Goal: Communication & Community: Answer question/provide support

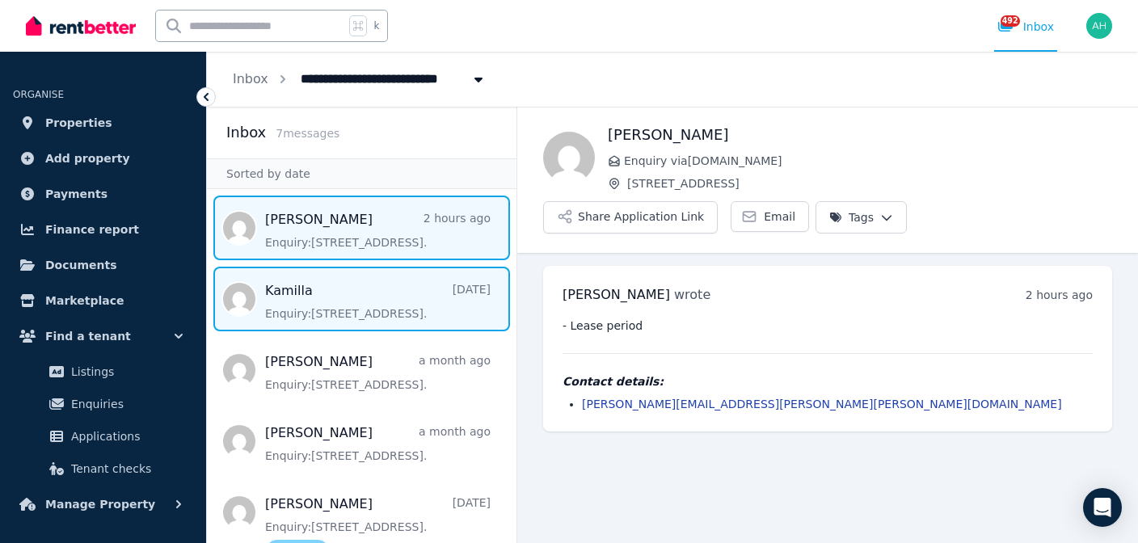
click at [293, 324] on span "Message list" at bounding box center [361, 299] width 309 height 65
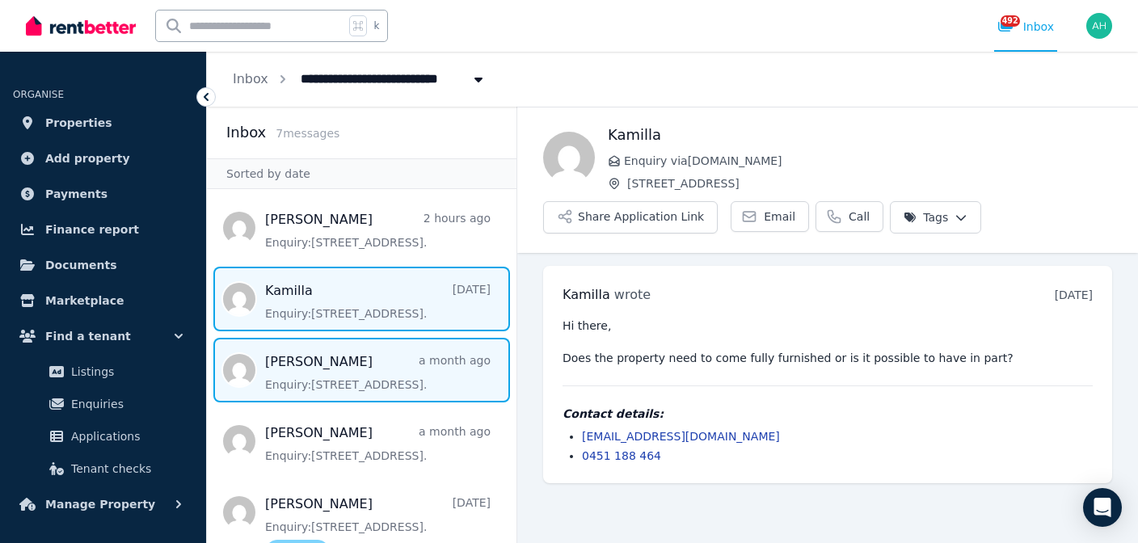
click at [300, 388] on span "Message list" at bounding box center [361, 370] width 309 height 65
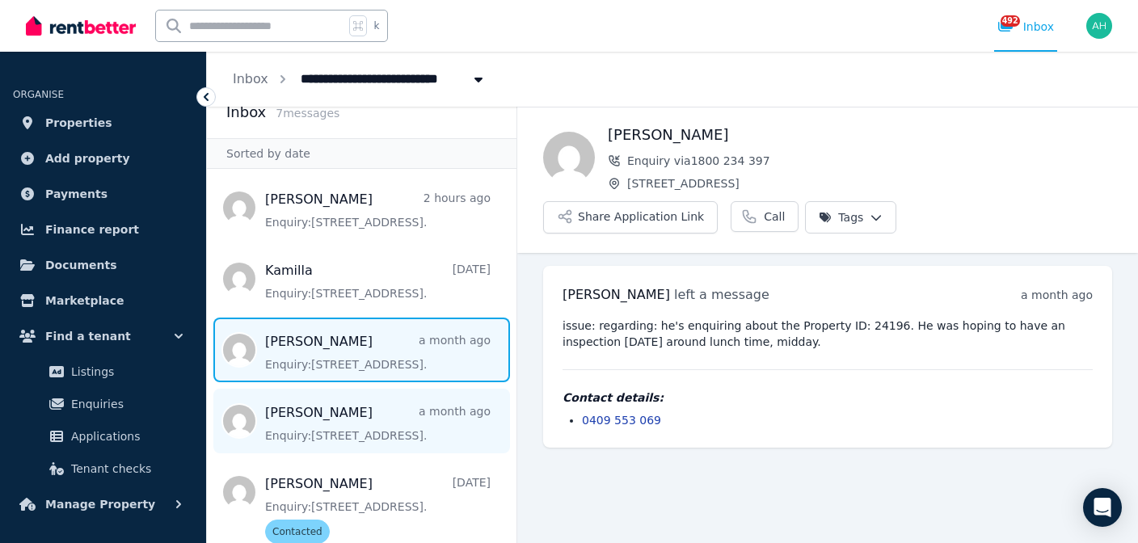
scroll to position [22, 0]
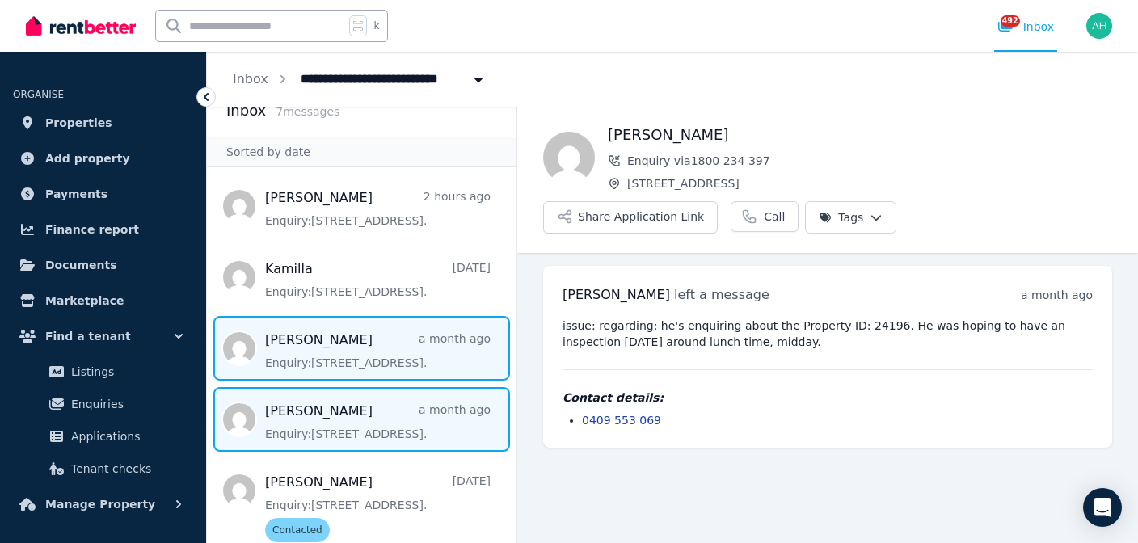
click at [357, 429] on span "Message list" at bounding box center [361, 419] width 309 height 65
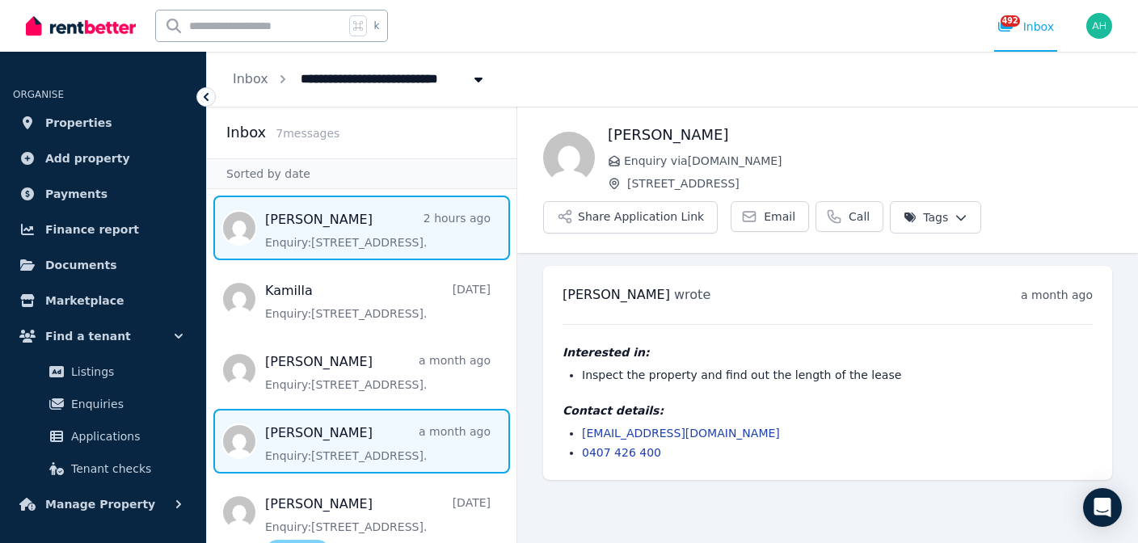
click at [368, 234] on span "Message list" at bounding box center [361, 228] width 309 height 65
